Goal: Task Accomplishment & Management: Manage account settings

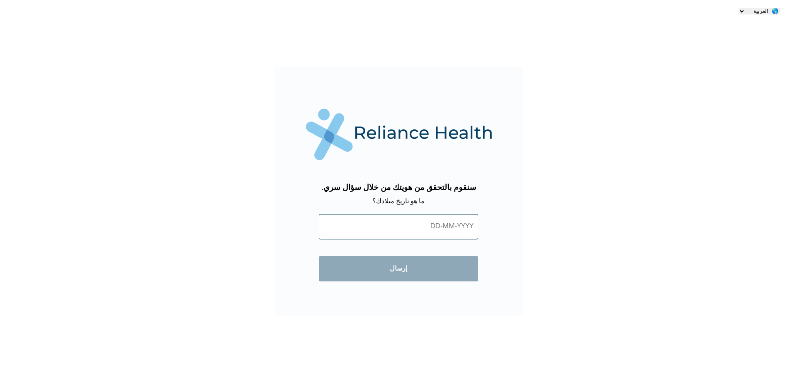
click at [431, 226] on input "text" at bounding box center [398, 226] width 159 height 25
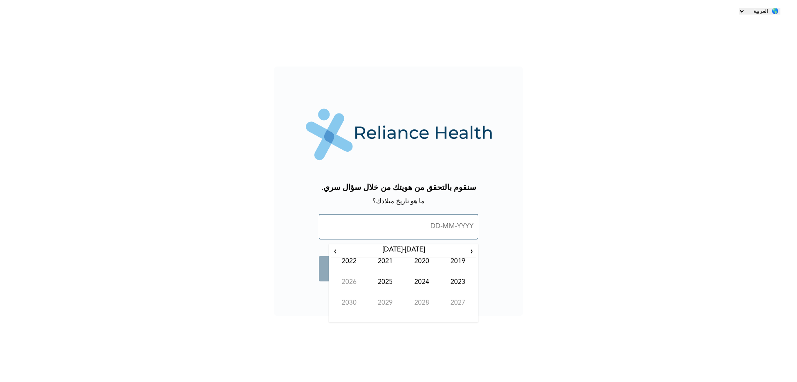
click at [437, 224] on input "text" at bounding box center [398, 226] width 159 height 25
click at [469, 248] on span "‹" at bounding box center [472, 251] width 9 height 10
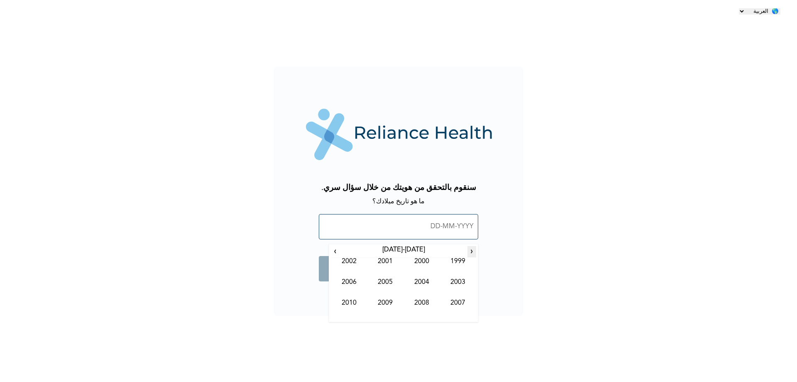
click at [469, 248] on span "‹" at bounding box center [472, 251] width 9 height 10
click at [336, 249] on span "›" at bounding box center [335, 251] width 9 height 10
click at [333, 248] on span "›" at bounding box center [335, 251] width 9 height 10
click at [425, 301] on td "1998" at bounding box center [422, 309] width 37 height 21
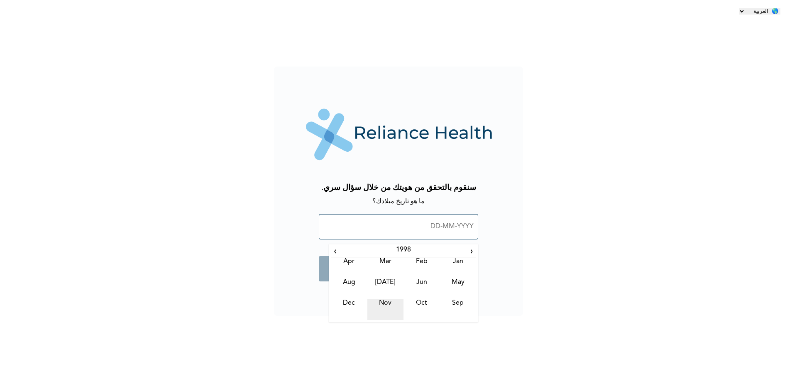
click at [385, 302] on td "Nov" at bounding box center [386, 309] width 37 height 21
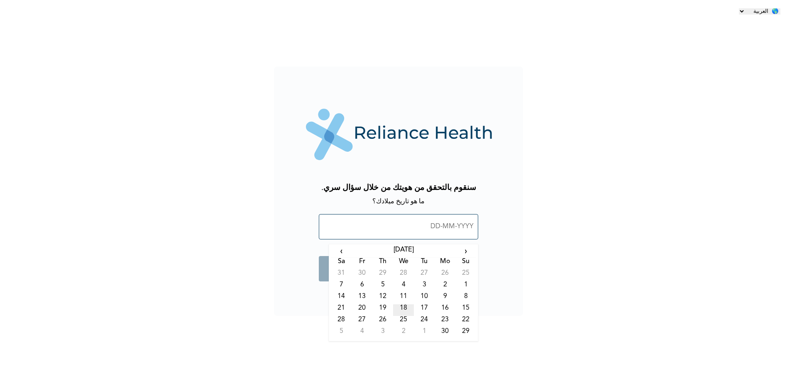
click at [405, 307] on td "18" at bounding box center [403, 310] width 21 height 12
type input "[DATE]"
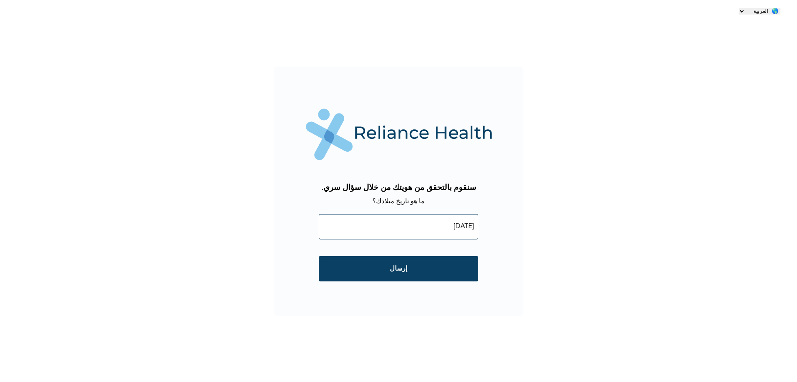
click at [548, 266] on div "🌎 العربية 🌎 ENGLISH سنقوم بالتحقق من هويتك من خلال سؤال سري. ما هو تاريخ ميلادك…" at bounding box center [398, 191] width 797 height 382
click at [430, 258] on input "إرسال" at bounding box center [398, 268] width 159 height 25
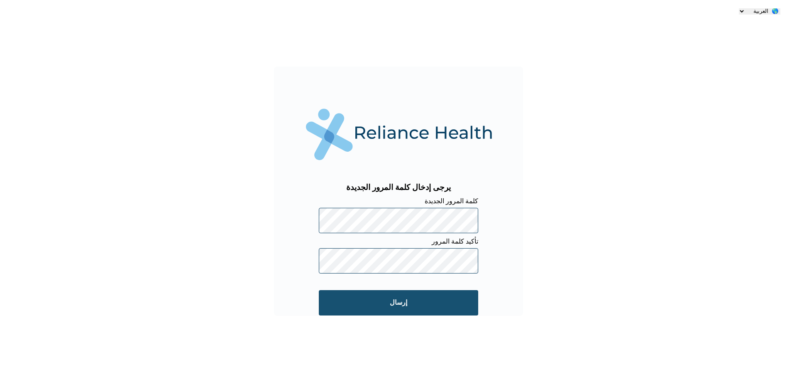
click at [417, 299] on input "إرسال" at bounding box center [398, 302] width 159 height 25
